Goal: Communication & Community: Answer question/provide support

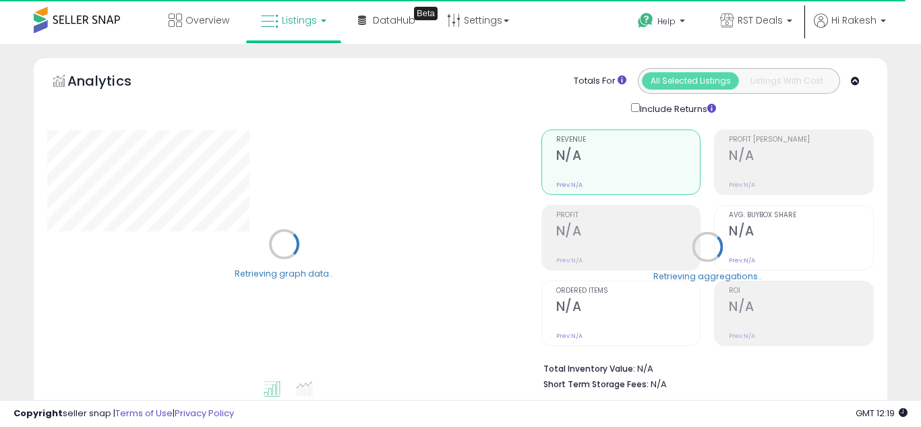
select select "**"
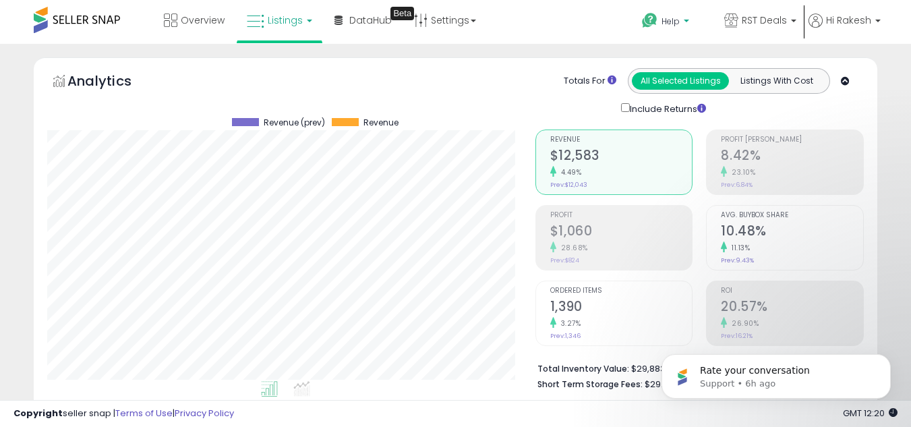
click at [661, 17] on span "Help" at bounding box center [670, 21] width 18 height 11
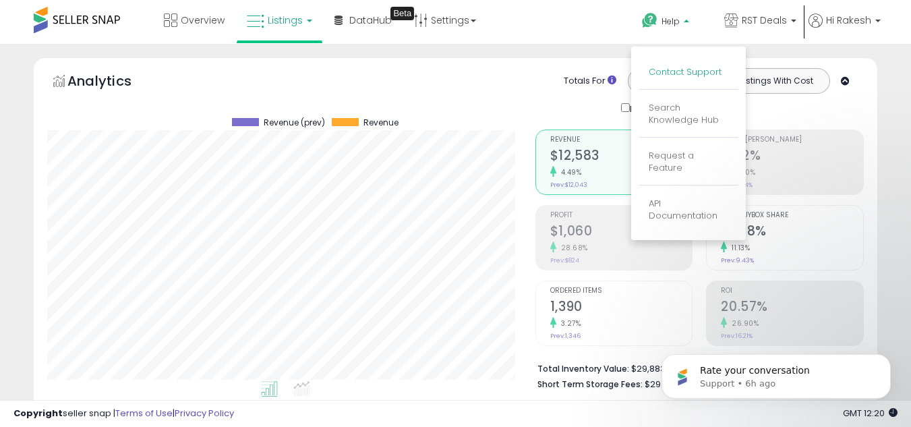
click at [661, 72] on link "Contact Support" at bounding box center [685, 71] width 73 height 13
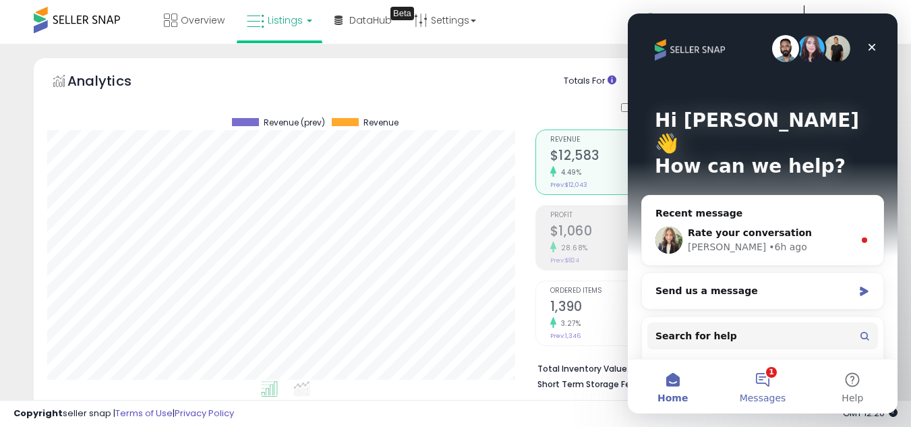
click at [756, 360] on button "1 Messages" at bounding box center [762, 386] width 90 height 54
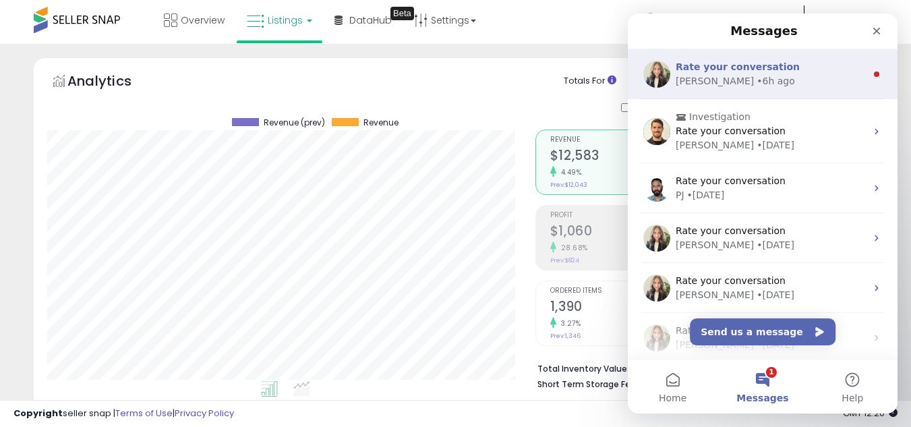
click at [757, 86] on div "• 6h ago" at bounding box center [776, 81] width 38 height 14
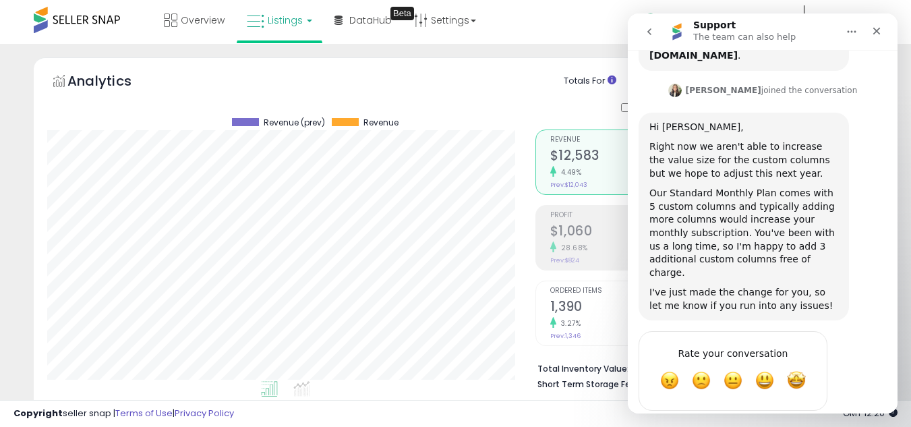
scroll to position [196, 0]
click at [730, 285] on div "I've just made the change for you, so let me know if you run into any issues!" at bounding box center [743, 298] width 189 height 26
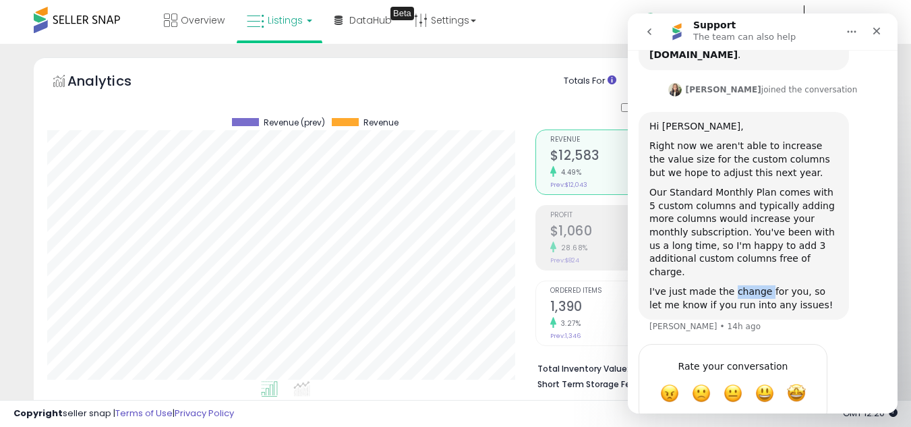
click at [730, 285] on div "I've just made the change for you, so let me know if you run into any issues!" at bounding box center [743, 298] width 189 height 26
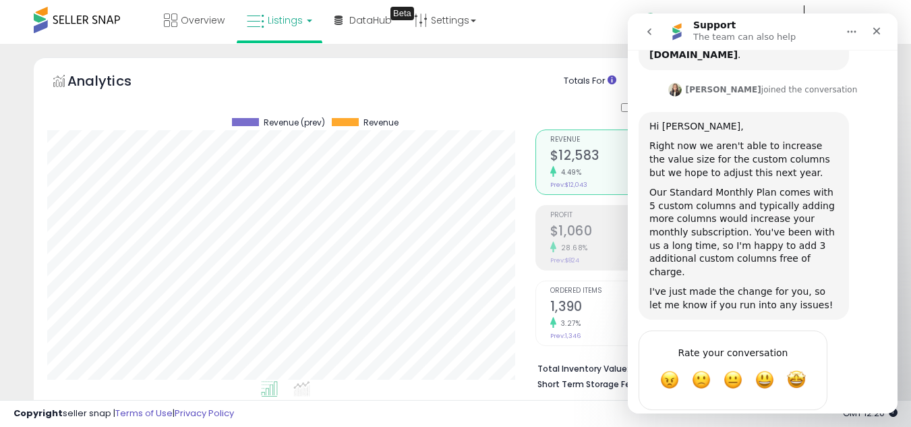
click at [761, 285] on div "I've just made the change for you, so let me know if you run into any issues!" at bounding box center [743, 298] width 189 height 26
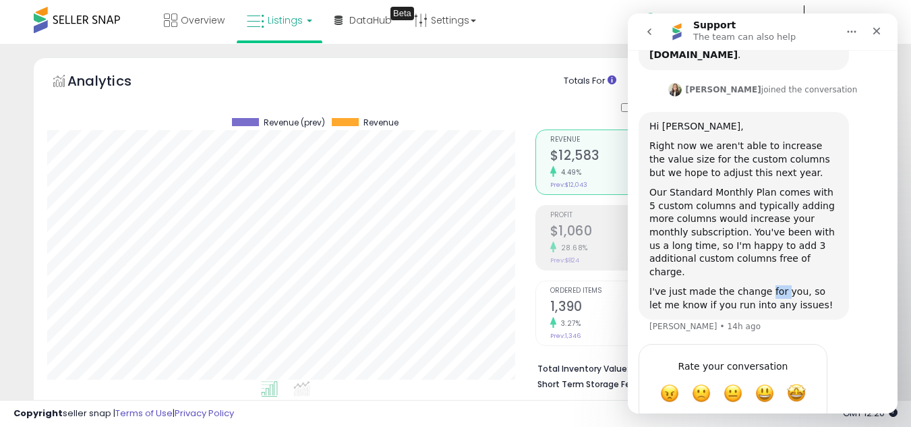
click at [761, 285] on div "I've just made the change for you, so let me know if you run into any issues!" at bounding box center [743, 298] width 189 height 26
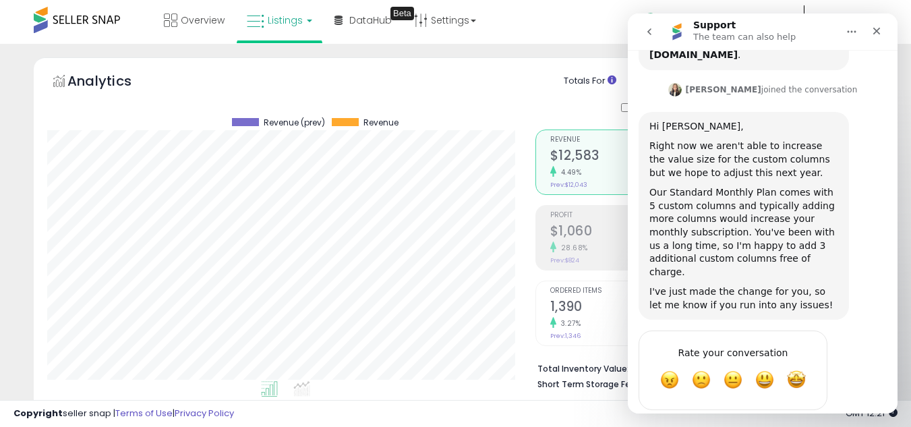
click at [744, 285] on div "I've just made the change for you, so let me know if you run into any issues!" at bounding box center [743, 298] width 189 height 26
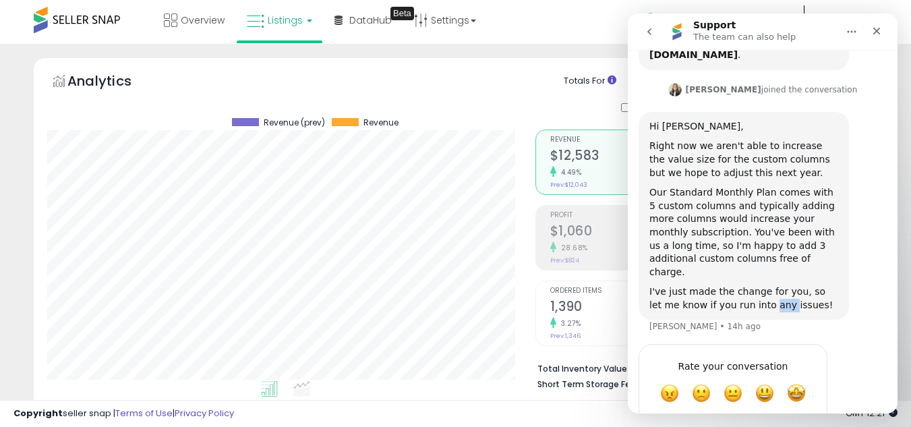
click at [744, 285] on div "I've just made the change for you, so let me know if you run into any issues!" at bounding box center [743, 298] width 189 height 26
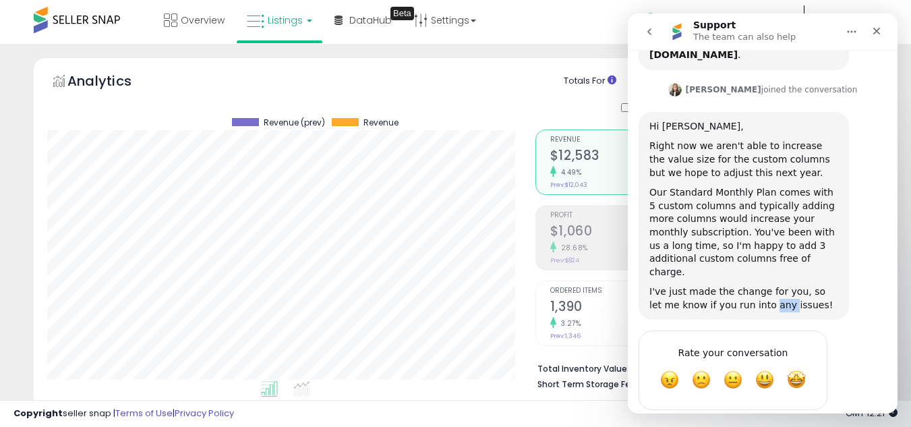
click at [752, 285] on div "I've just made the change for you, so let me know if you run into any issues!" at bounding box center [743, 298] width 189 height 26
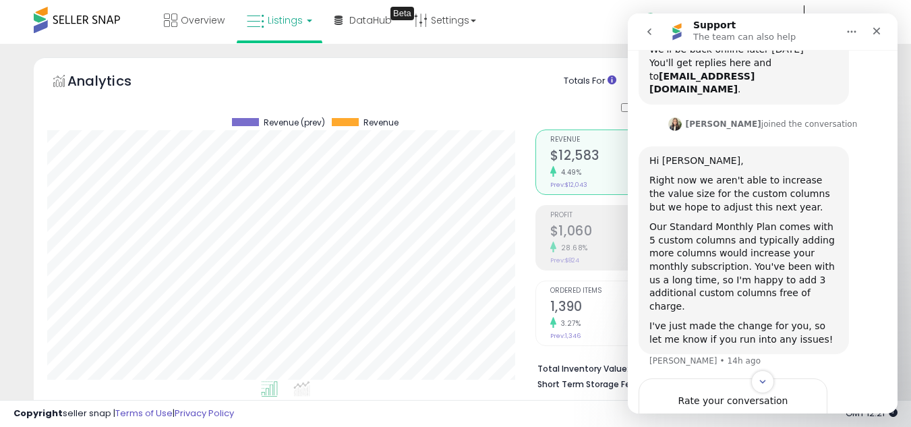
scroll to position [162, 0]
